Goal: Information Seeking & Learning: Compare options

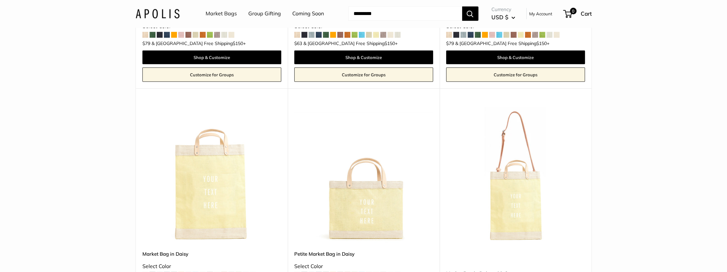
scroll to position [1531, 0]
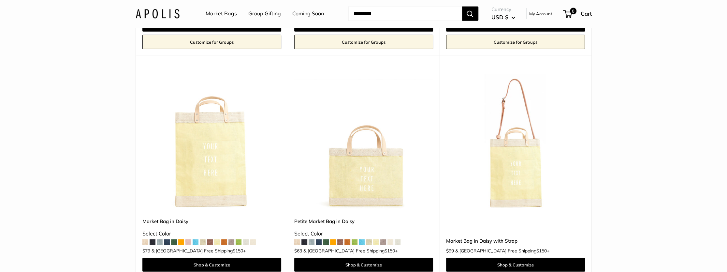
click at [390, 239] on span at bounding box center [390, 242] width 6 height 6
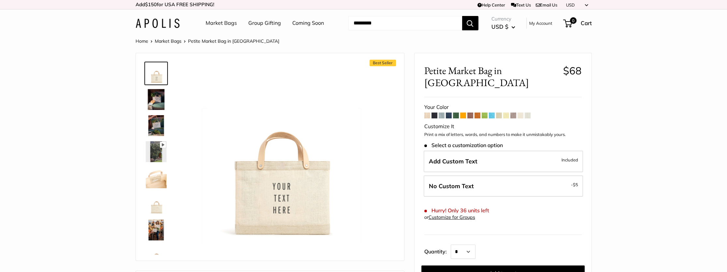
click at [152, 100] on img at bounding box center [156, 99] width 21 height 21
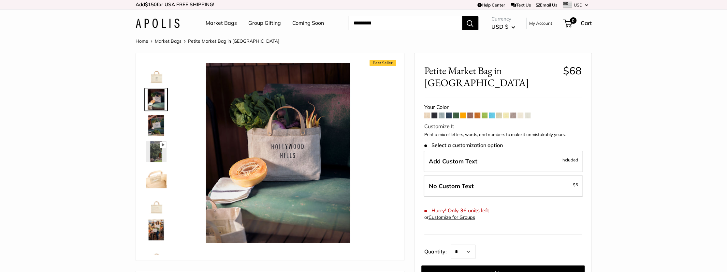
click at [156, 125] on img at bounding box center [156, 125] width 21 height 21
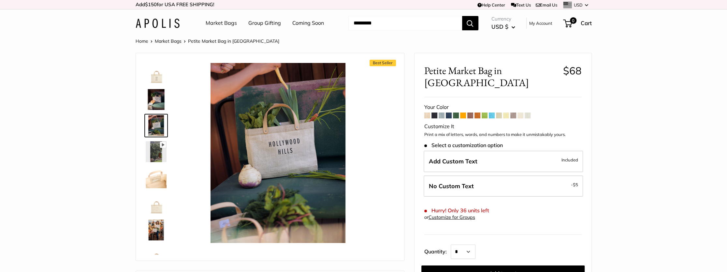
click at [449, 112] on span at bounding box center [449, 115] width 6 height 6
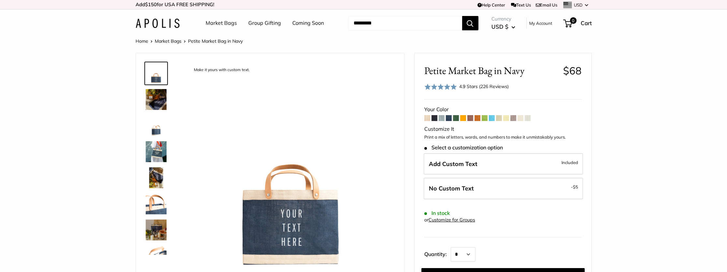
scroll to position [33, 0]
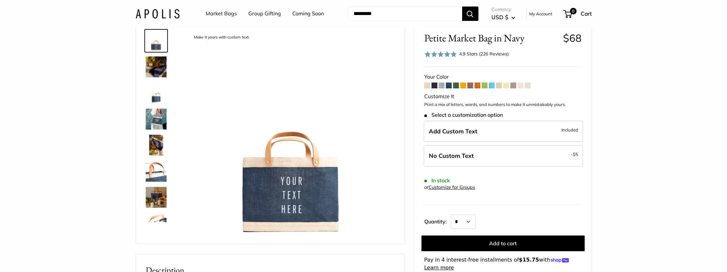
click at [443, 85] on span at bounding box center [441, 85] width 6 height 6
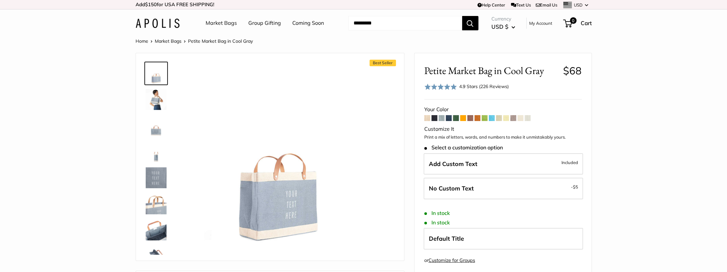
click at [154, 132] on img at bounding box center [156, 125] width 21 height 21
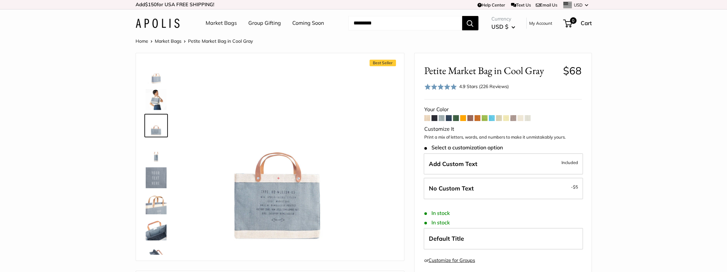
click at [148, 172] on img at bounding box center [156, 177] width 21 height 21
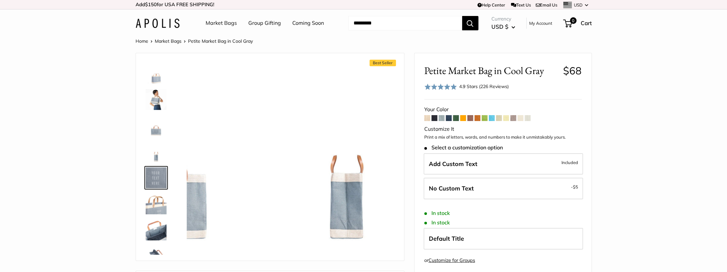
scroll to position [20, 0]
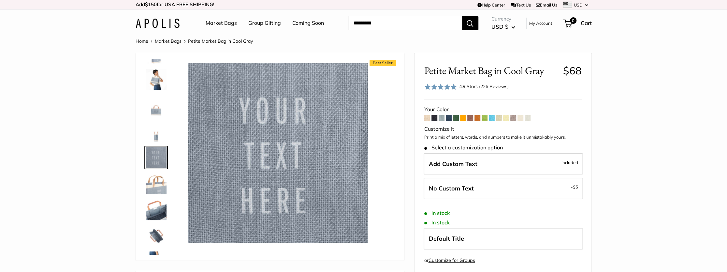
click at [156, 186] on img at bounding box center [156, 183] width 21 height 21
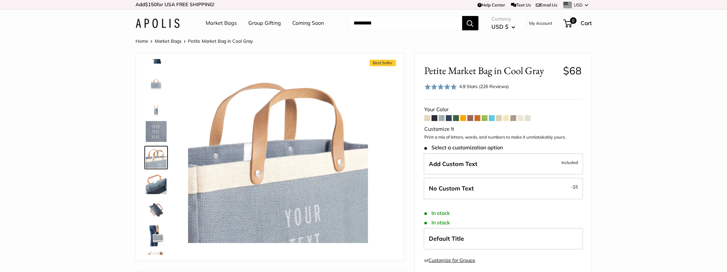
scroll to position [68, 0]
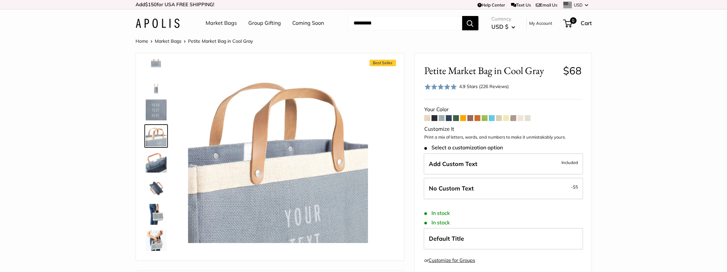
click at [153, 185] on img at bounding box center [156, 188] width 21 height 21
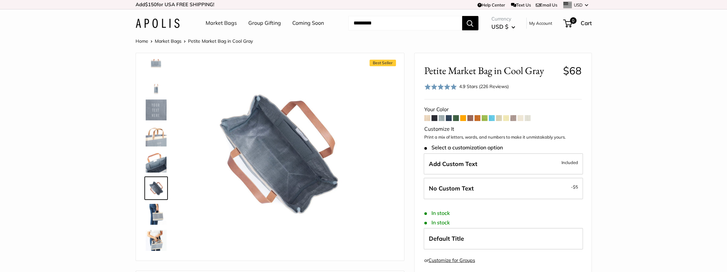
click at [156, 162] on img at bounding box center [156, 161] width 21 height 21
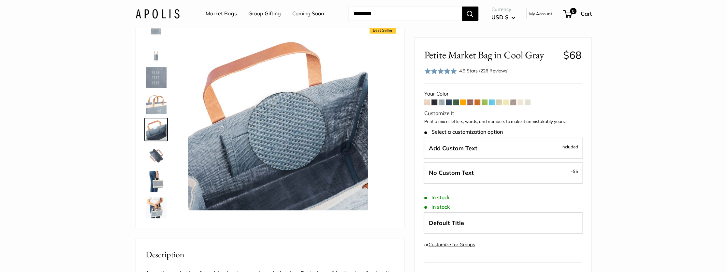
scroll to position [0, 0]
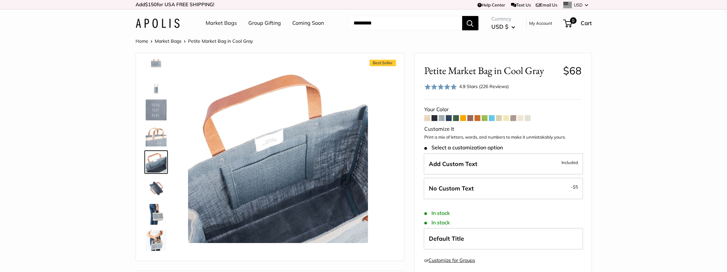
click at [428, 117] on span at bounding box center [427, 118] width 6 height 6
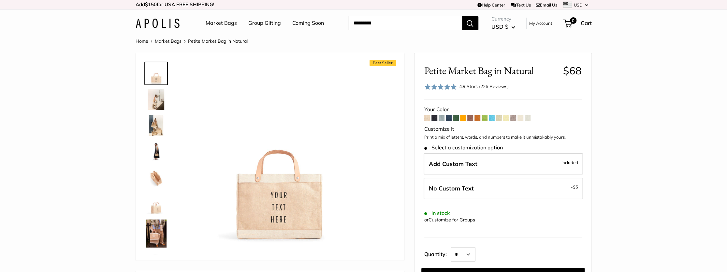
click at [156, 210] on img at bounding box center [156, 203] width 21 height 21
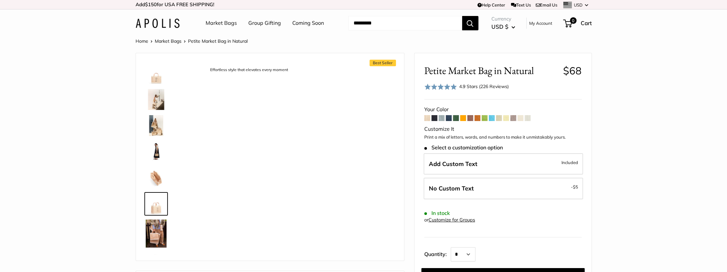
scroll to position [46, 0]
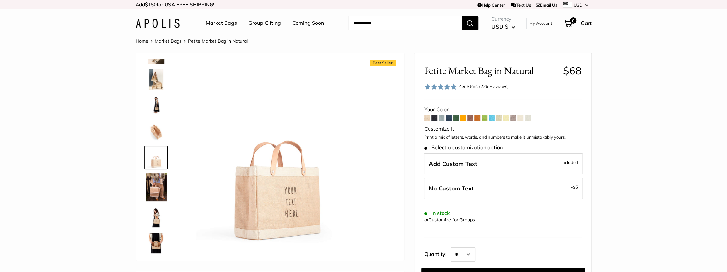
click at [155, 217] on img at bounding box center [156, 216] width 21 height 21
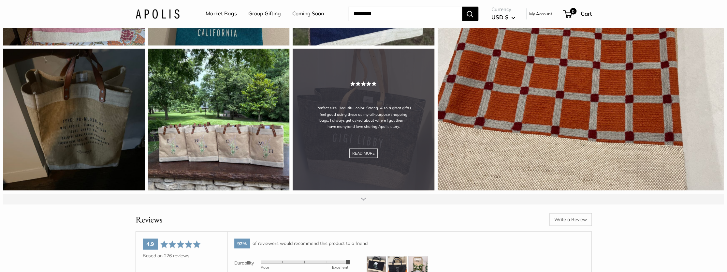
scroll to position [1172, 0]
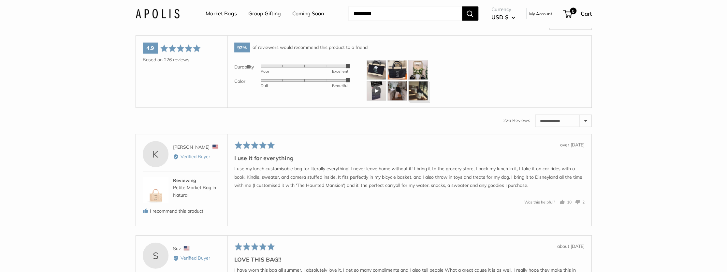
click at [403, 78] on img at bounding box center [397, 70] width 20 height 20
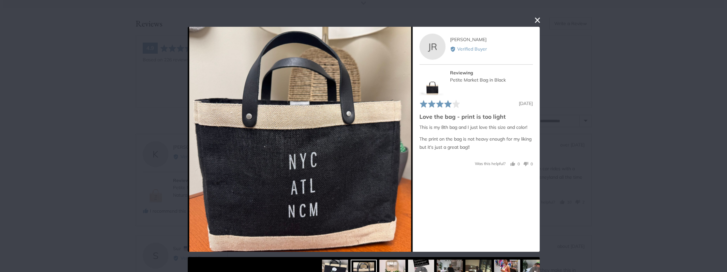
click at [534, 21] on button "close this modal window" at bounding box center [537, 20] width 8 height 8
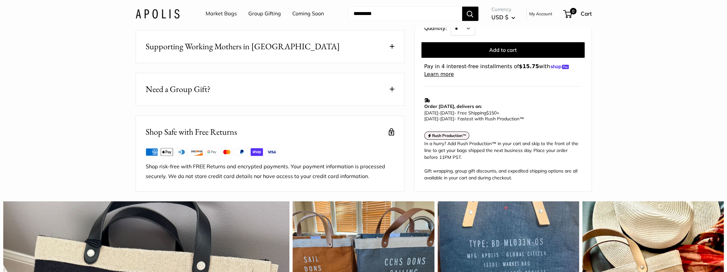
scroll to position [0, 0]
